Goal: Information Seeking & Learning: Learn about a topic

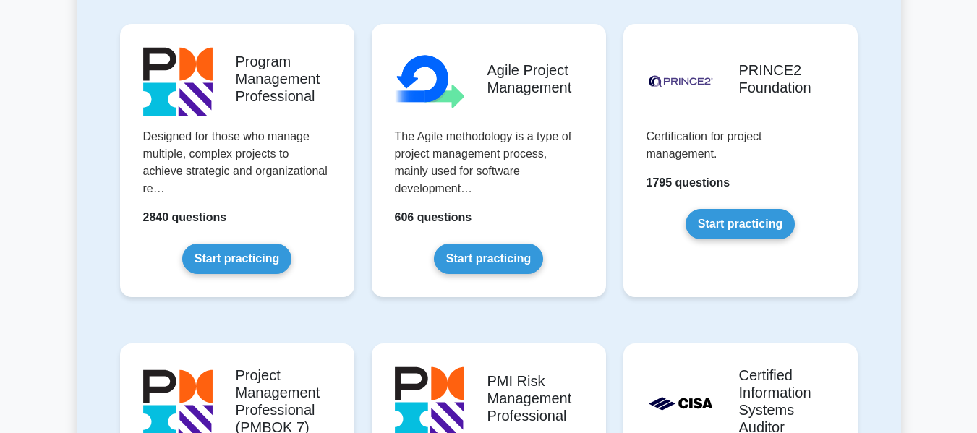
scroll to position [928, 0]
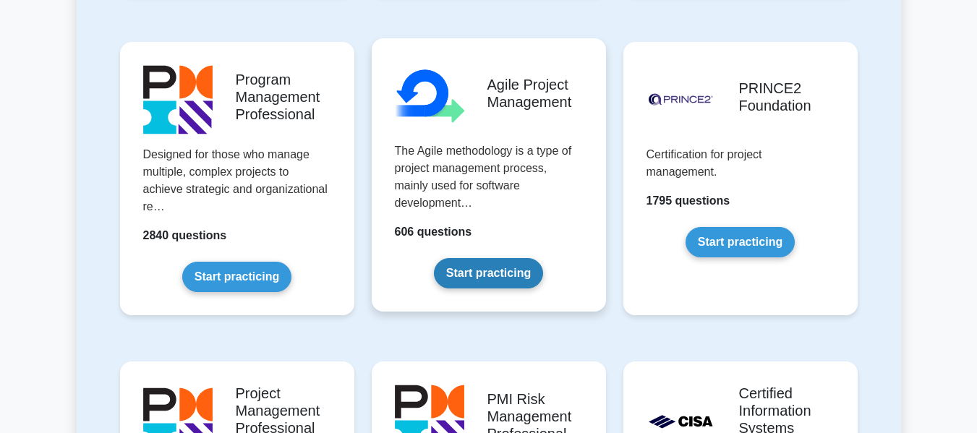
click at [492, 258] on link "Start practicing" at bounding box center [488, 273] width 109 height 30
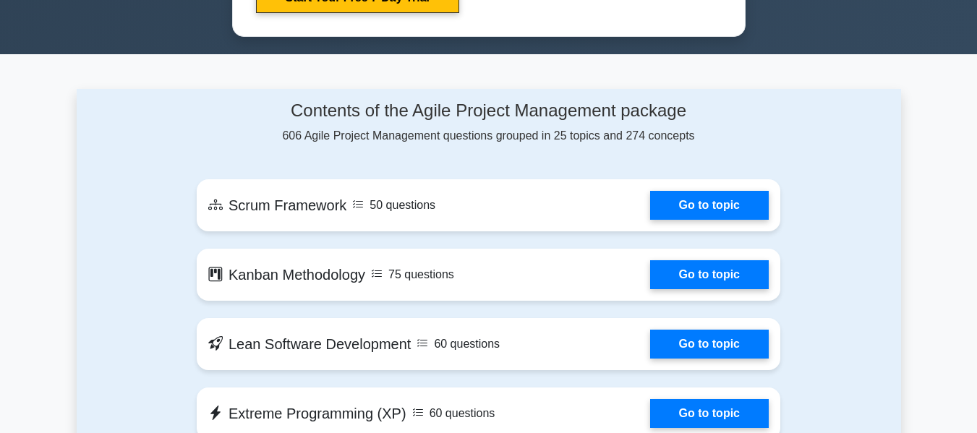
scroll to position [938, 0]
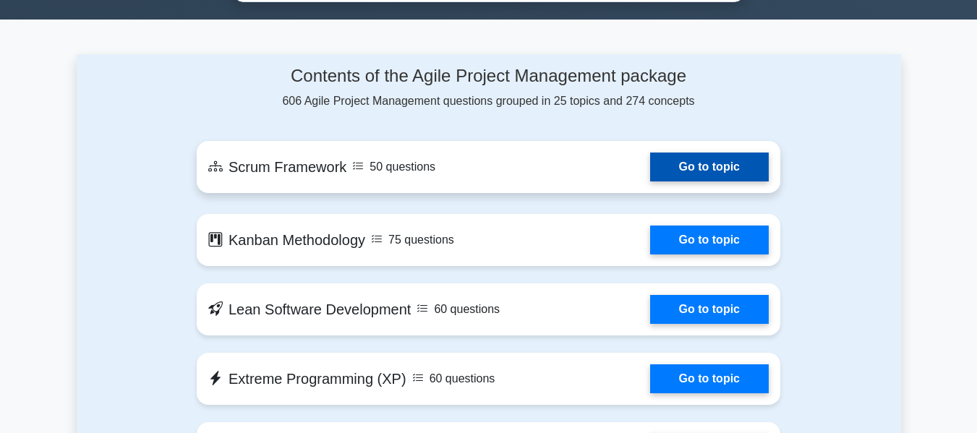
click at [703, 166] on link "Go to topic" at bounding box center [709, 167] width 119 height 29
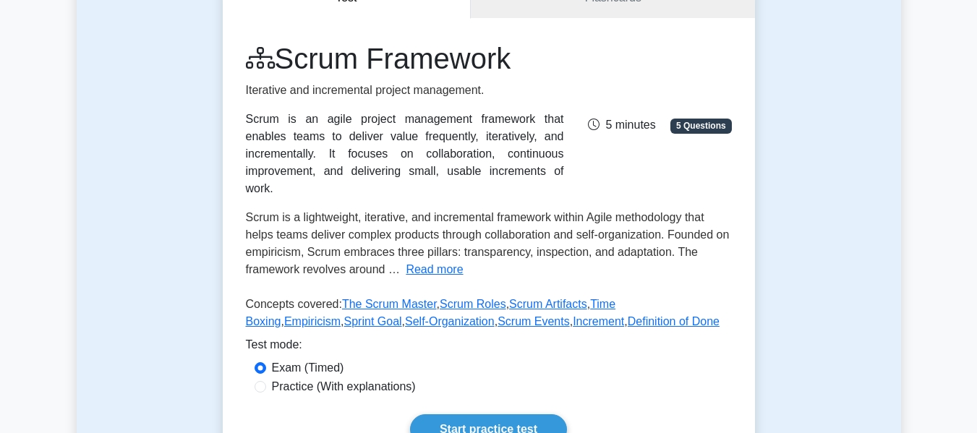
scroll to position [169, 0]
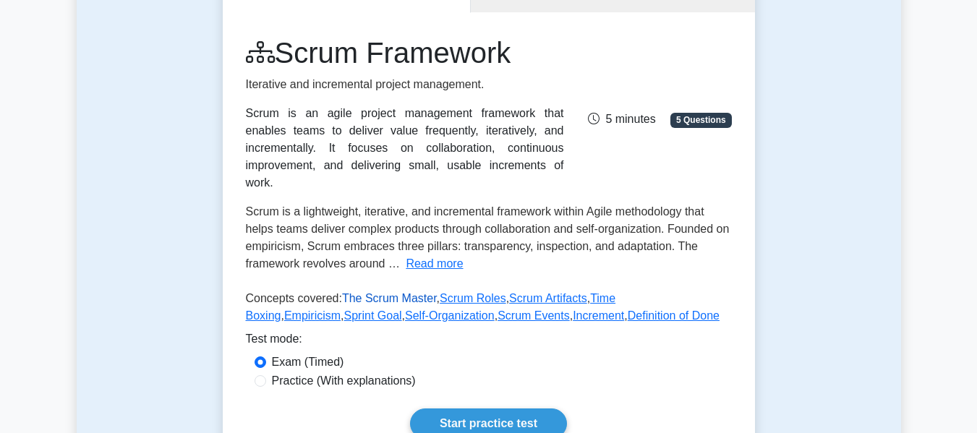
click at [394, 292] on link "The Scrum Master" at bounding box center [389, 298] width 95 height 12
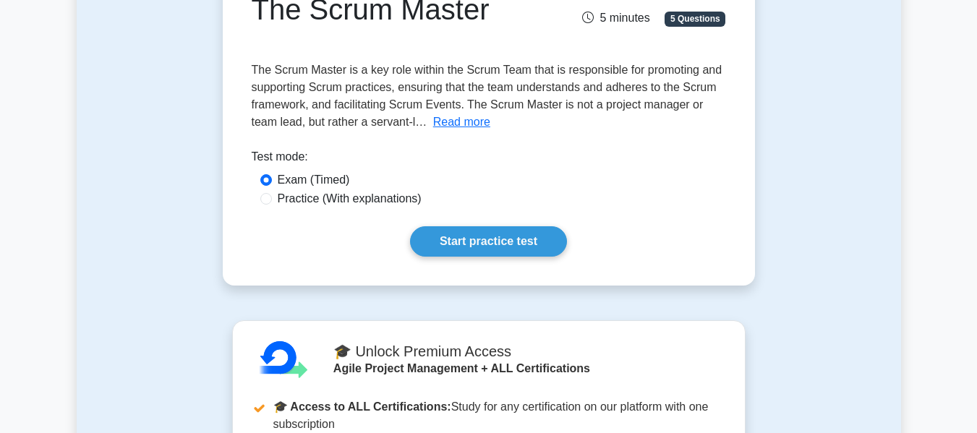
scroll to position [204, 0]
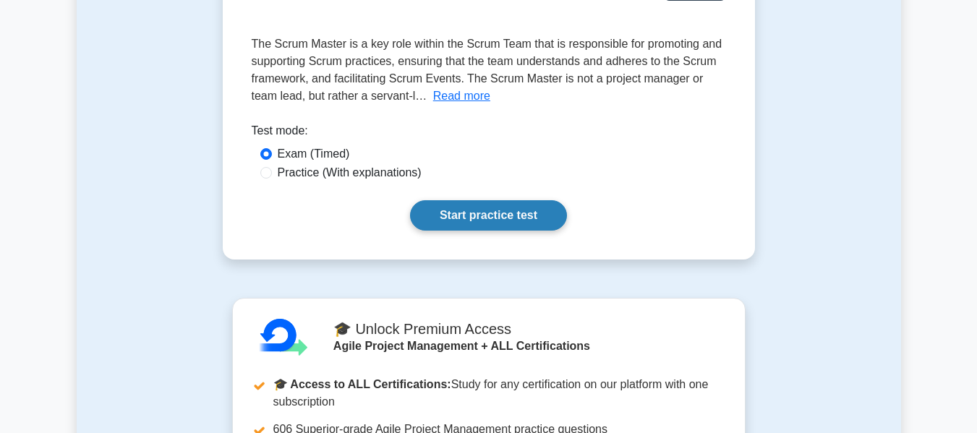
click at [465, 226] on link "Start practice test" at bounding box center [488, 215] width 157 height 30
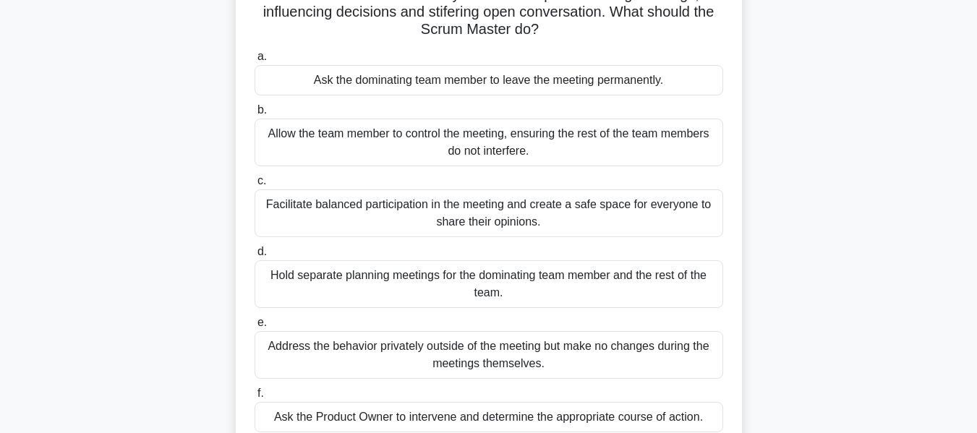
scroll to position [127, 0]
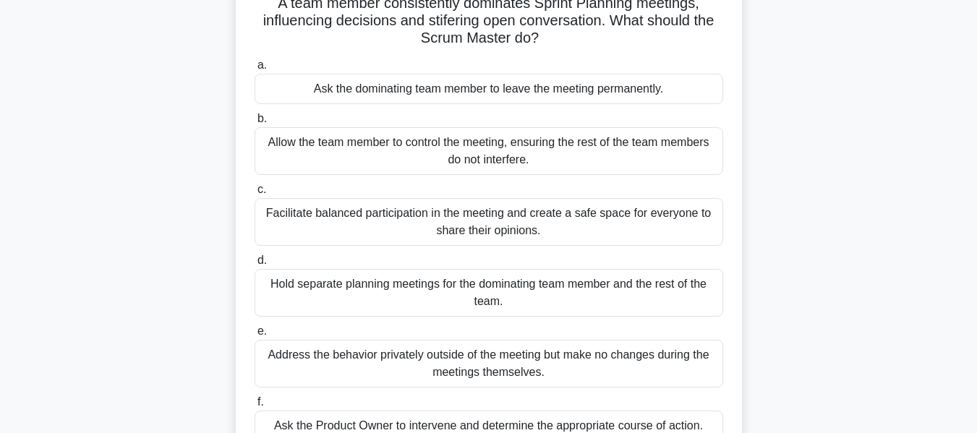
click at [293, 226] on div "Facilitate balanced participation in the meeting and create a safe space for ev…" at bounding box center [488, 222] width 468 height 48
click at [254, 194] on input "c. Facilitate balanced participation in the meeting and create a safe space for…" at bounding box center [254, 189] width 0 height 9
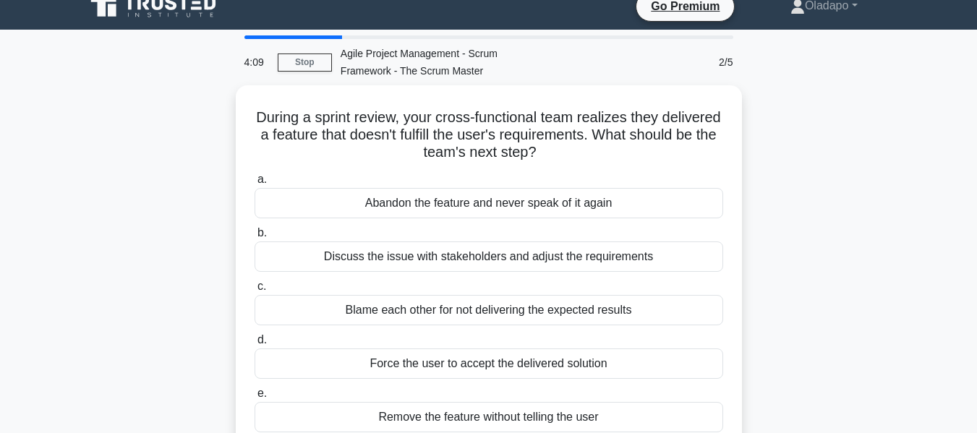
scroll to position [16, 0]
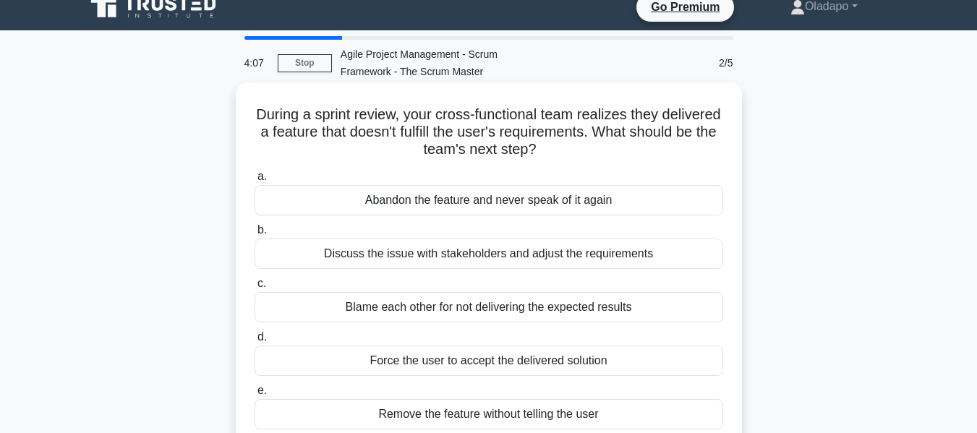
click at [348, 264] on div "Discuss the issue with stakeholders and adjust the requirements" at bounding box center [488, 254] width 468 height 30
click at [254, 235] on input "b. Discuss the issue with stakeholders and adjust the requirements" at bounding box center [254, 230] width 0 height 9
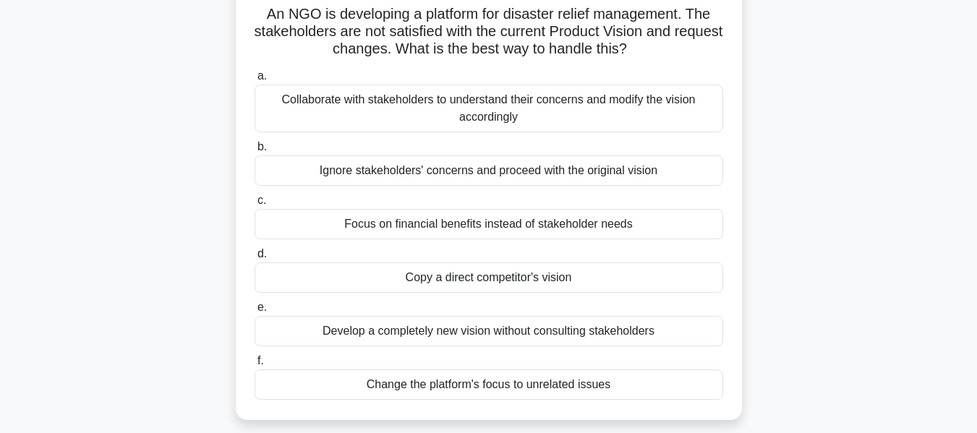
scroll to position [121, 0]
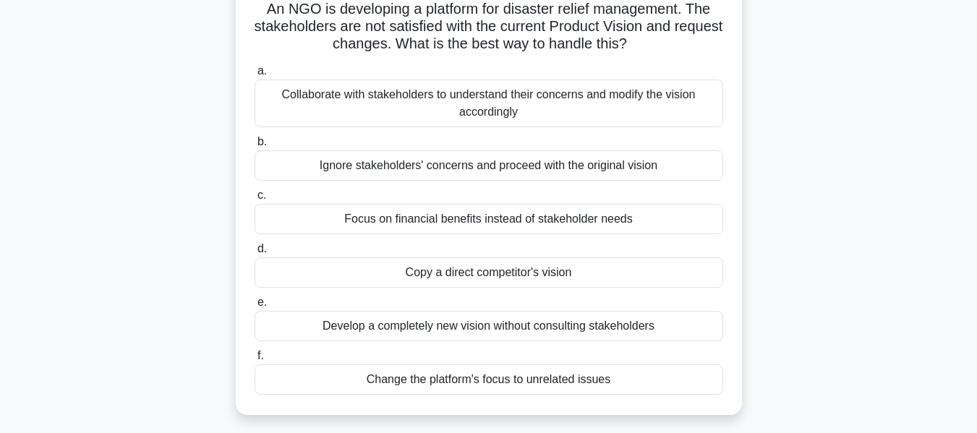
click at [291, 105] on div "Collaborate with stakeholders to understand their concerns and modify the visio…" at bounding box center [488, 104] width 468 height 48
click at [254, 76] on input "a. Collaborate with stakeholders to understand their concerns and modify the vi…" at bounding box center [254, 71] width 0 height 9
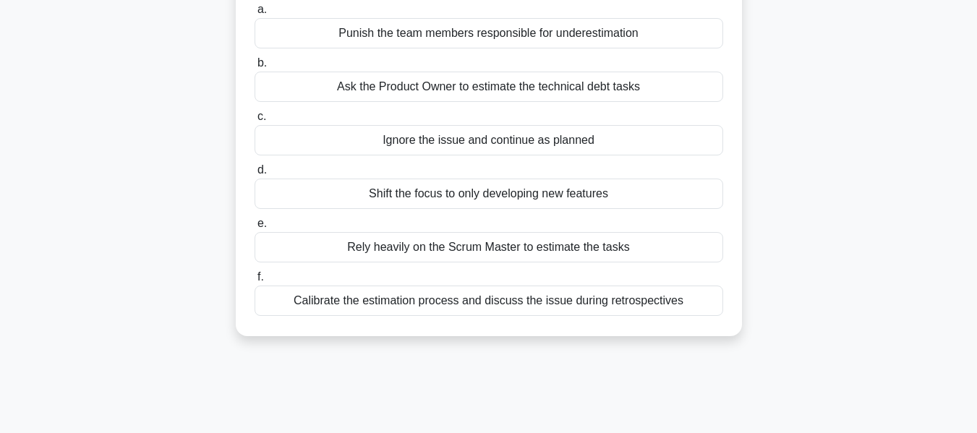
scroll to position [210, 0]
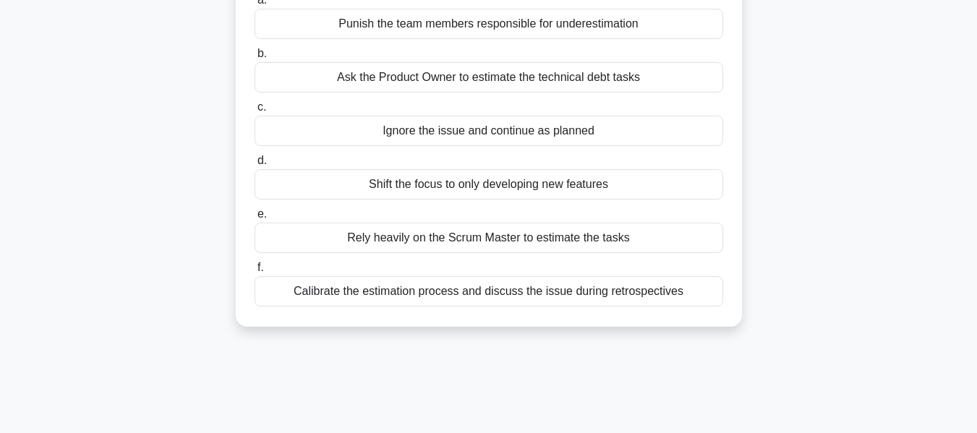
click at [349, 291] on div "Calibrate the estimation process and discuss the issue during retrospectives" at bounding box center [488, 291] width 468 height 30
click at [254, 273] on input "f. Calibrate the estimation process and discuss the issue during retrospectives" at bounding box center [254, 267] width 0 height 9
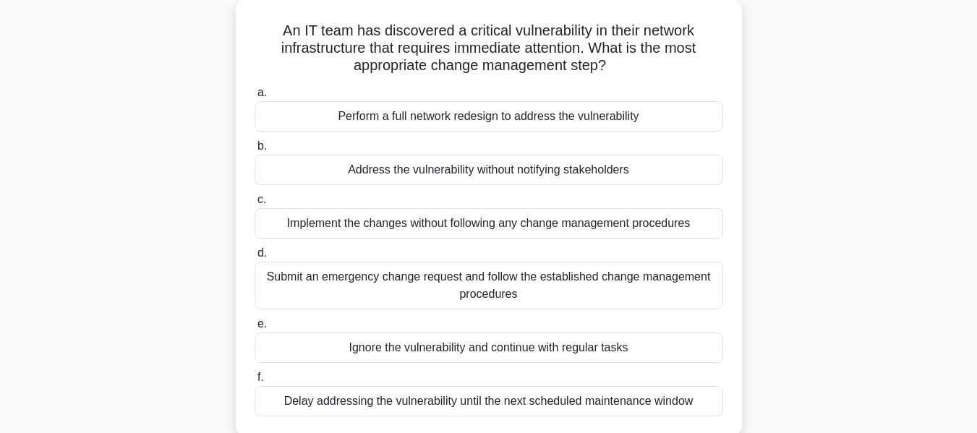
scroll to position [113, 0]
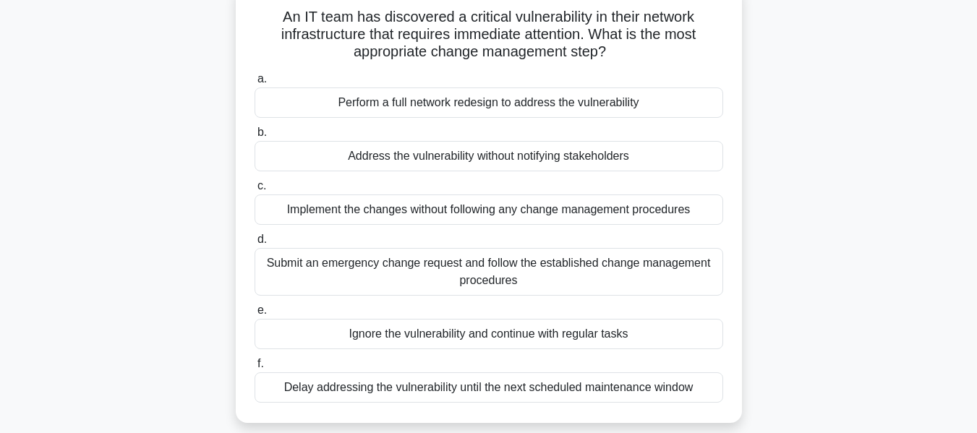
click at [279, 277] on div "Submit an emergency change request and follow the established change management…" at bounding box center [488, 272] width 468 height 48
click at [254, 244] on input "d. Submit an emergency change request and follow the established change managem…" at bounding box center [254, 239] width 0 height 9
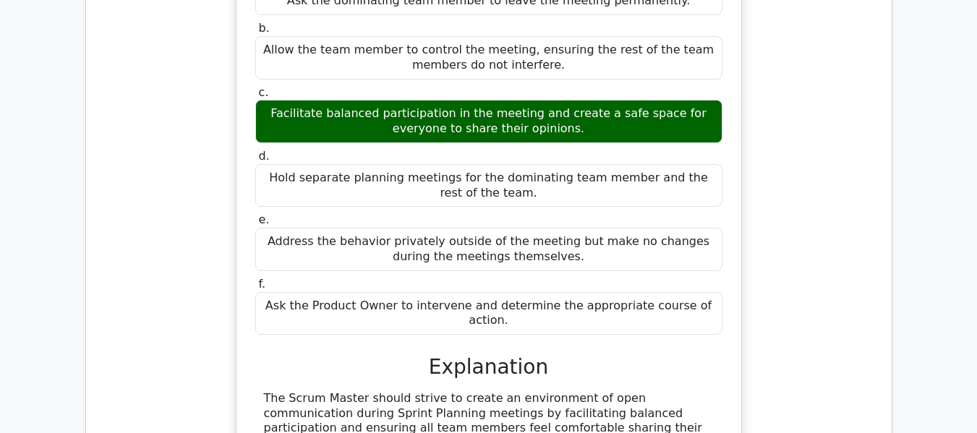
scroll to position [1281, 0]
